Goal: Transaction & Acquisition: Download file/media

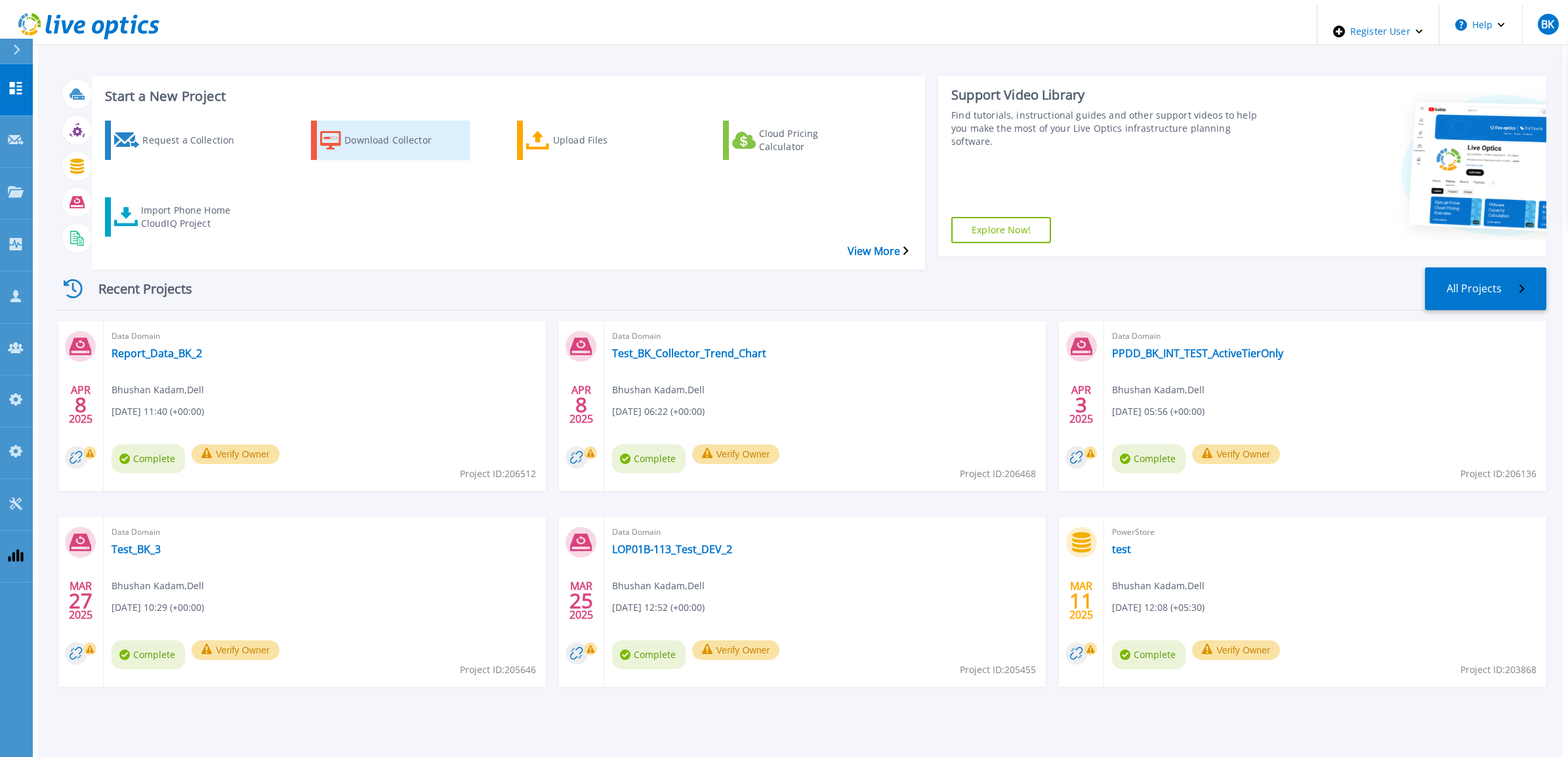
click at [394, 125] on div "Download Collector" at bounding box center [397, 140] width 105 height 33
